Goal: Complete application form

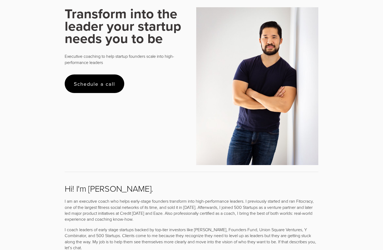
scroll to position [174, 0]
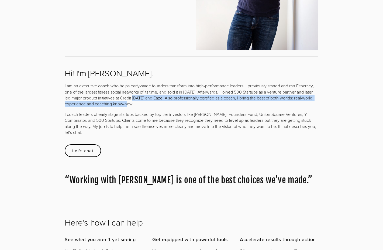
click at [148, 103] on p "I am an executive coach who helps early-stage founders transform into high-perf…" at bounding box center [191, 95] width 253 height 24
click at [158, 103] on p "I am an executive coach who helps early-stage founders transform into high-perf…" at bounding box center [191, 95] width 253 height 24
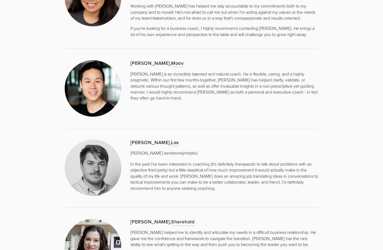
scroll to position [1210, 0]
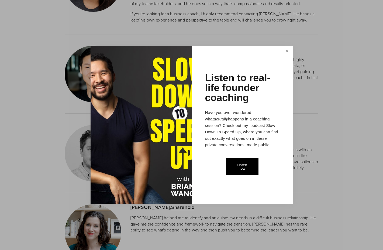
click at [287, 51] on link "Close" at bounding box center [286, 52] width 9 height 10
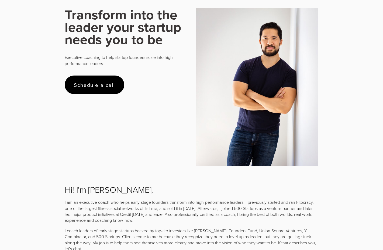
scroll to position [0, 0]
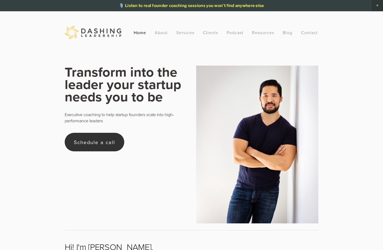
click at [96, 143] on link "Schedule a call" at bounding box center [95, 142] width 60 height 19
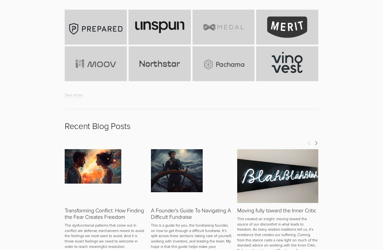
scroll to position [2064, 0]
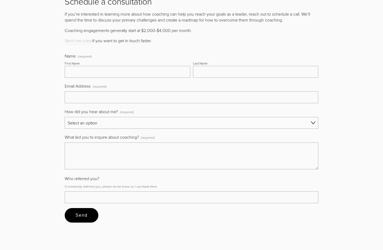
click at [95, 76] on input "First Name" at bounding box center [127, 72] width 125 height 12
type input "[PERSON_NAME]"
click at [218, 73] on input "Last Name" at bounding box center [255, 72] width 125 height 12
type input "Leufrancois"
click at [116, 103] on input "Email Address (required)" at bounding box center [191, 98] width 253 height 12
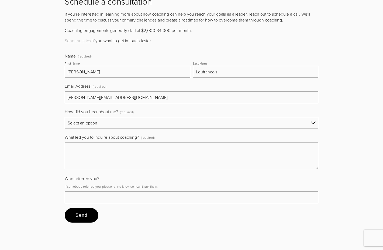
type input "[PERSON_NAME][EMAIL_ADDRESS][DOMAIN_NAME]"
click at [101, 126] on select "Select an option Referral Social media Word of mouth Search Other Slow Down To …" at bounding box center [191, 123] width 253 height 12
select select "Word of mouth"
click at [104, 156] on textarea "What led you to inquire about coaching? (required)" at bounding box center [191, 156] width 253 height 27
paste textarea "[PERSON_NAME] suggested in get in touch. See context below. Fellow founders — I…"
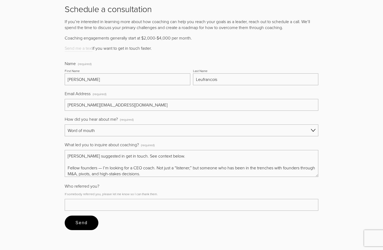
scroll to position [2056, 0]
drag, startPoint x: 82, startPoint y: 160, endPoint x: 62, endPoint y: 159, distance: 20.2
click at [62, 159] on div "Name (required) First Name [PERSON_NAME] Last Name Leufrancois Email Address (r…" at bounding box center [191, 145] width 263 height 179
type textarea "[PERSON_NAME] suggested in get in touch. See context below. Fellow founders — I…"
click at [90, 203] on input "Who referred you?" at bounding box center [191, 206] width 253 height 12
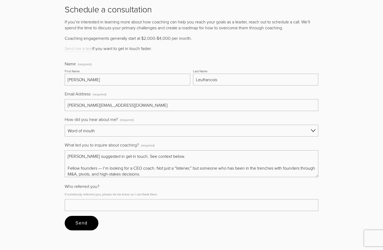
paste input "[PERSON_NAME]"
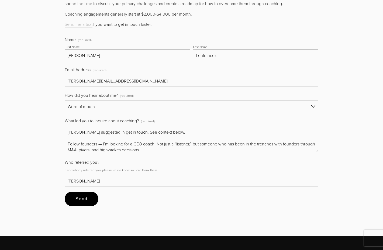
scroll to position [2152, 0]
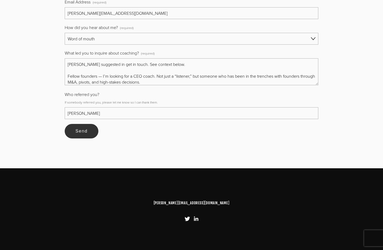
type input "[PERSON_NAME]"
drag, startPoint x: 80, startPoint y: 133, endPoint x: 151, endPoint y: 134, distance: 70.8
click at [80, 133] on span "Send" at bounding box center [81, 131] width 12 height 5
